Goal: Information Seeking & Learning: Get advice/opinions

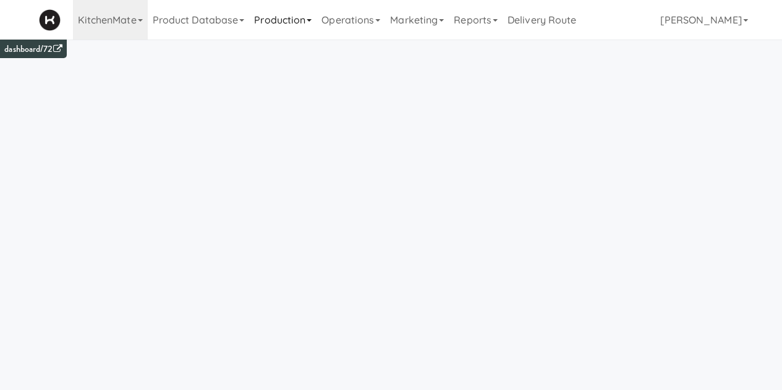
click at [278, 17] on link "Production" at bounding box center [282, 20] width 67 height 40
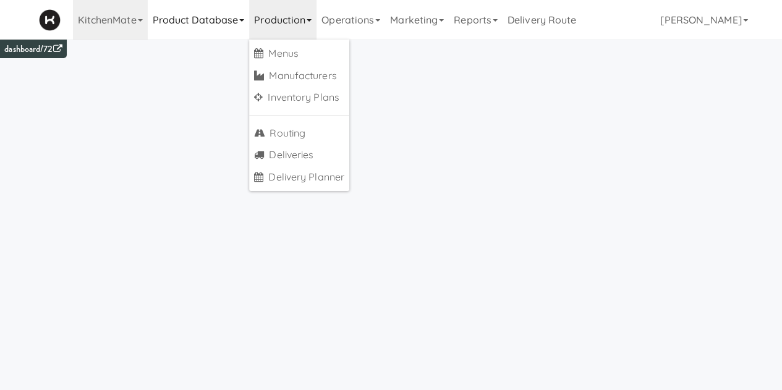
click at [193, 17] on link "Product Database" at bounding box center [199, 20] width 102 height 40
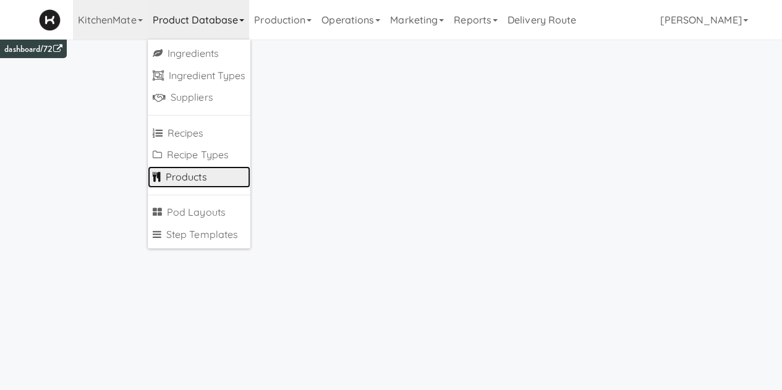
click at [173, 176] on link "Products" at bounding box center [199, 177] width 103 height 22
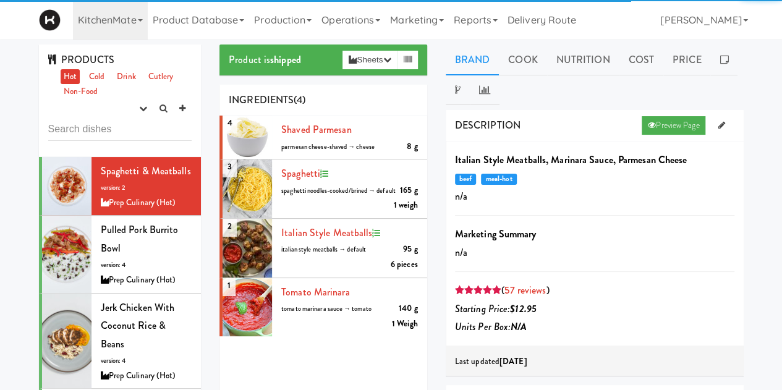
click at [127, 129] on input "text" at bounding box center [120, 129] width 144 height 23
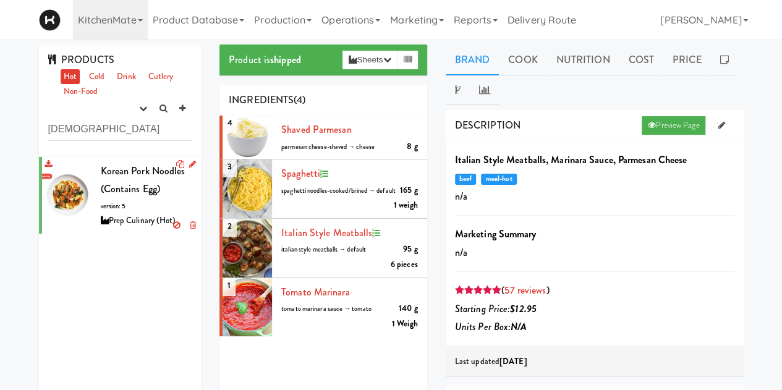
type input "[DEMOGRAPHIC_DATA]"
click at [129, 200] on div "Korean Pork Noodles (Contains Egg) version: 5 Prep Culinary (Hot)" at bounding box center [146, 195] width 91 height 67
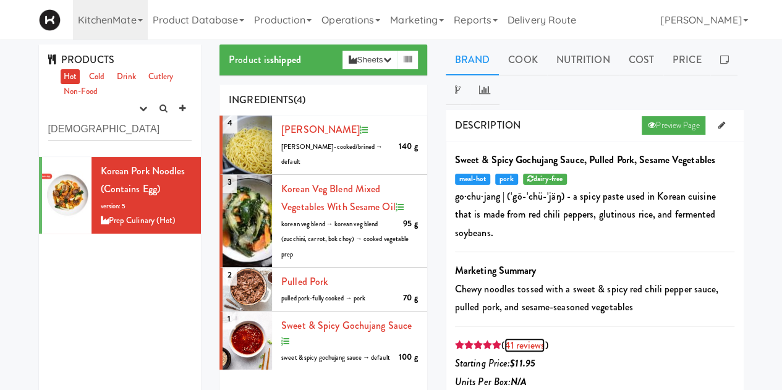
click at [522, 338] on link "41 reviews" at bounding box center [524, 345] width 40 height 14
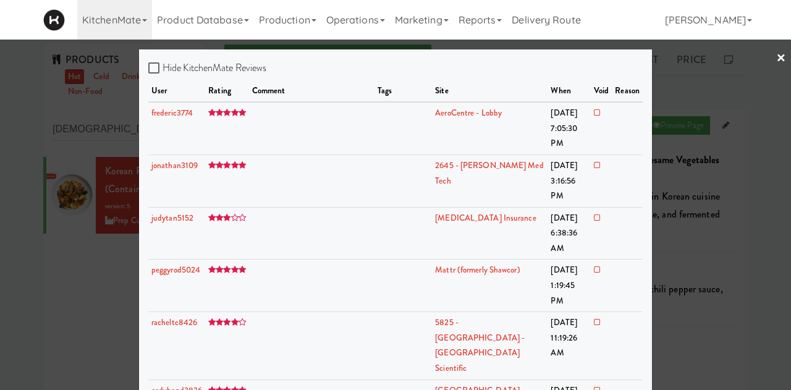
click at [776, 57] on link "×" at bounding box center [781, 59] width 10 height 38
